Goal: Navigation & Orientation: Find specific page/section

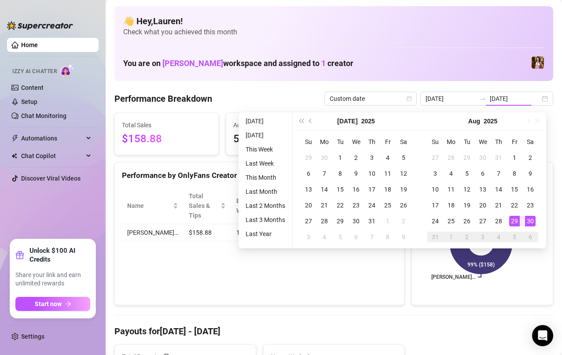
click at [531, 221] on div "30" at bounding box center [530, 221] width 11 height 11
click at [530, 221] on div "30" at bounding box center [530, 221] width 11 height 11
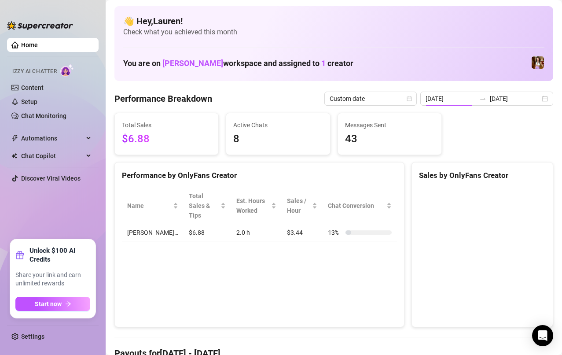
type input "[DATE]"
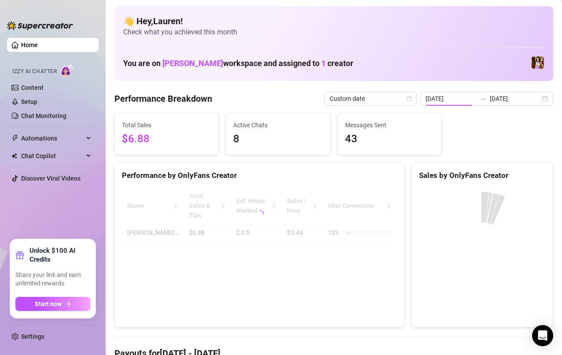
type input "[DATE]"
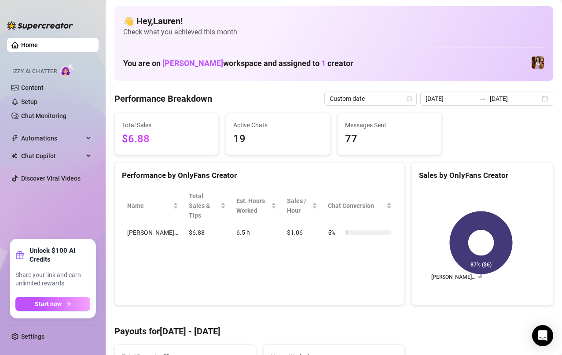
click at [28, 119] on link "Chat Monitoring" at bounding box center [43, 115] width 45 height 7
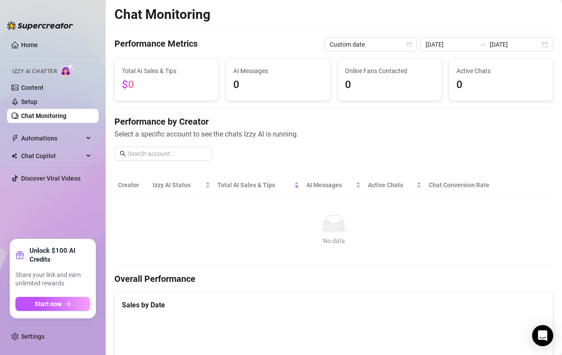
click at [23, 140] on span "Automations" at bounding box center [52, 138] width 63 height 14
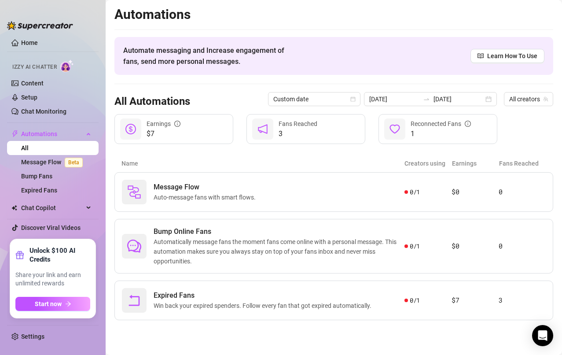
click at [29, 166] on link "Message Flow Beta" at bounding box center [53, 162] width 65 height 7
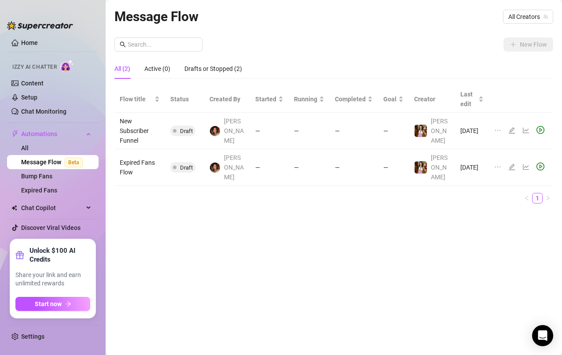
click at [21, 111] on link "Chat Monitoring" at bounding box center [43, 111] width 45 height 7
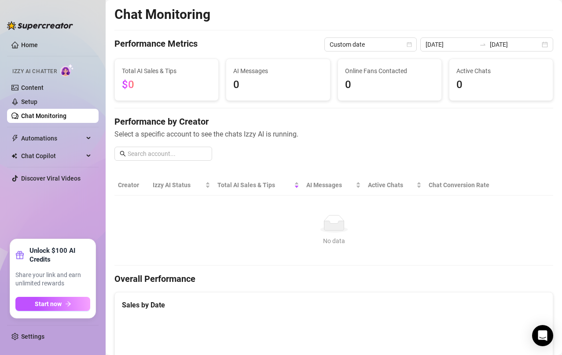
click at [21, 90] on link "Content" at bounding box center [32, 87] width 22 height 7
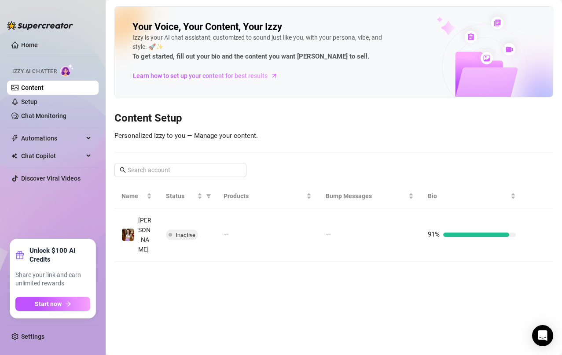
click at [21, 105] on link "Setup" at bounding box center [29, 101] width 16 height 7
